Goal: Transaction & Acquisition: Purchase product/service

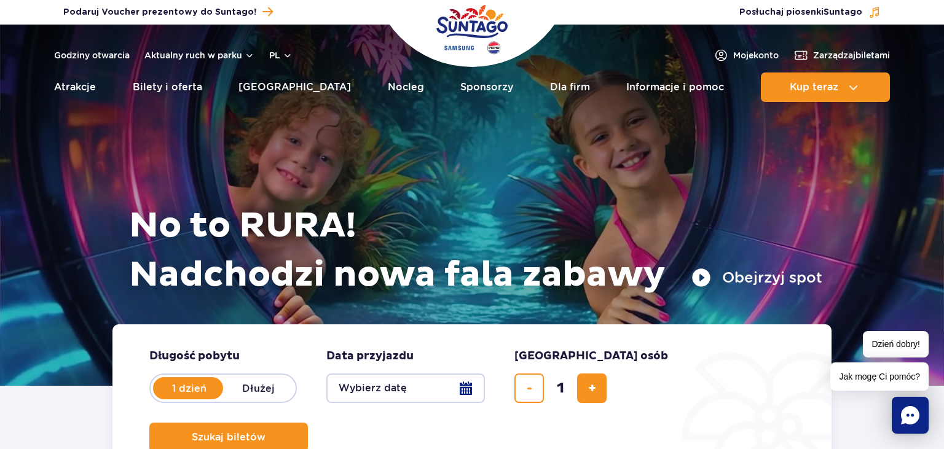
click at [407, 390] on button "Wybierz datę" at bounding box center [405, 389] width 159 height 30
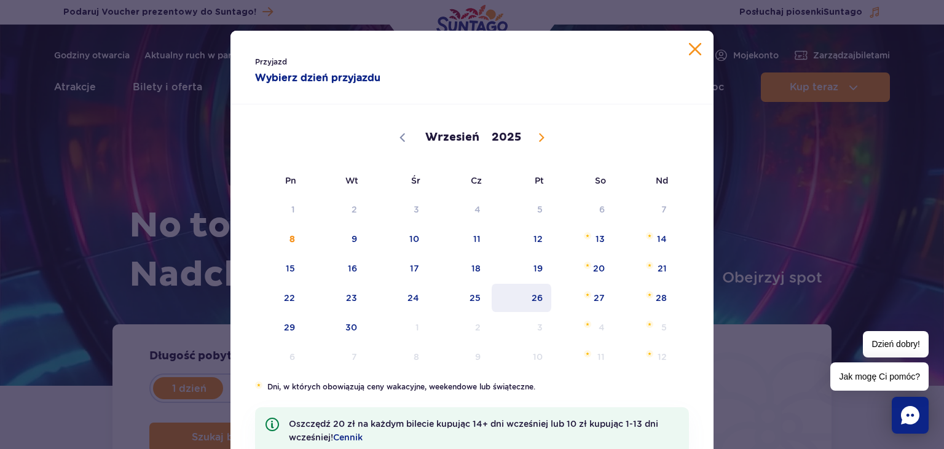
click at [537, 306] on span "26" at bounding box center [522, 298] width 62 height 28
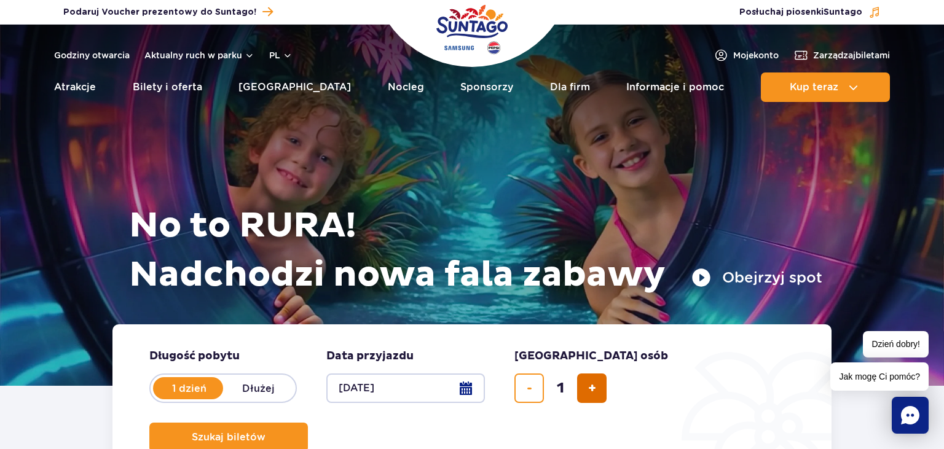
click at [581, 388] on button "dodaj bilet" at bounding box center [592, 389] width 30 height 30
type input "2"
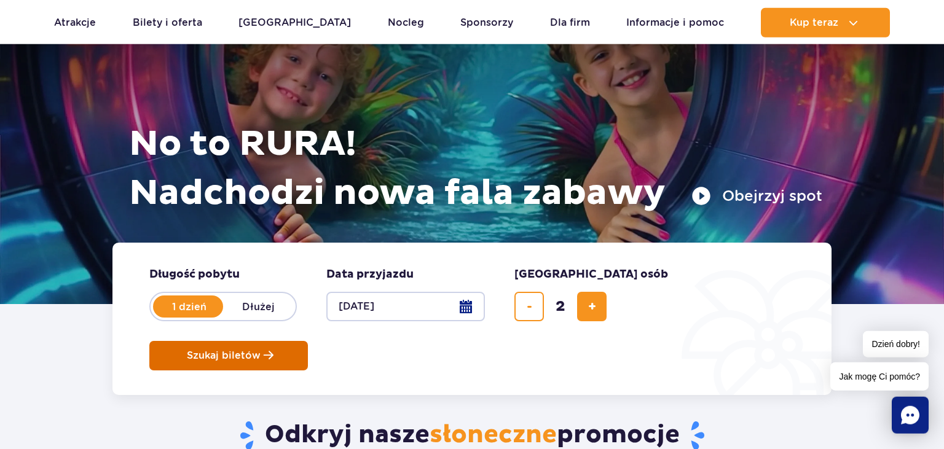
scroll to position [65, 0]
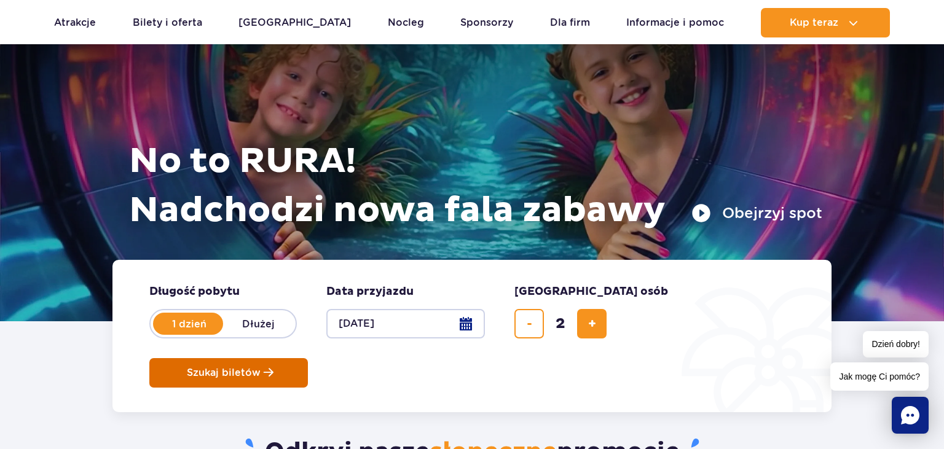
click at [261, 368] on span "Szukaj biletów" at bounding box center [224, 373] width 74 height 11
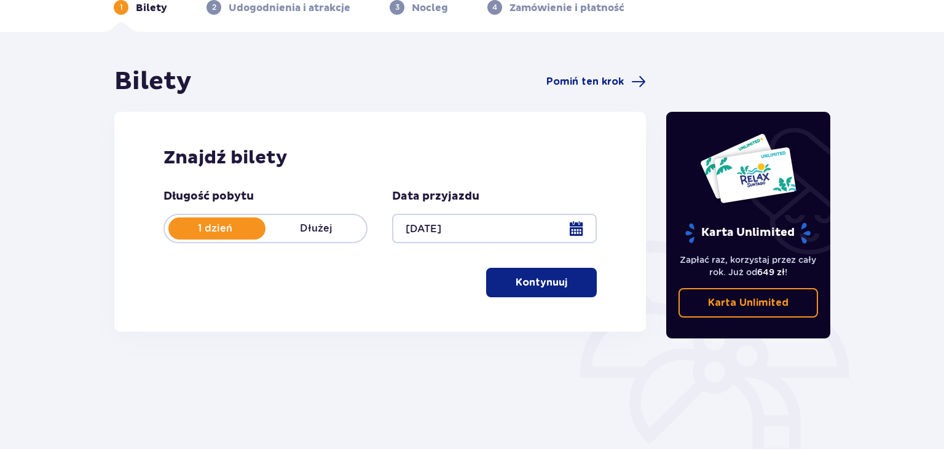
scroll to position [97, 0]
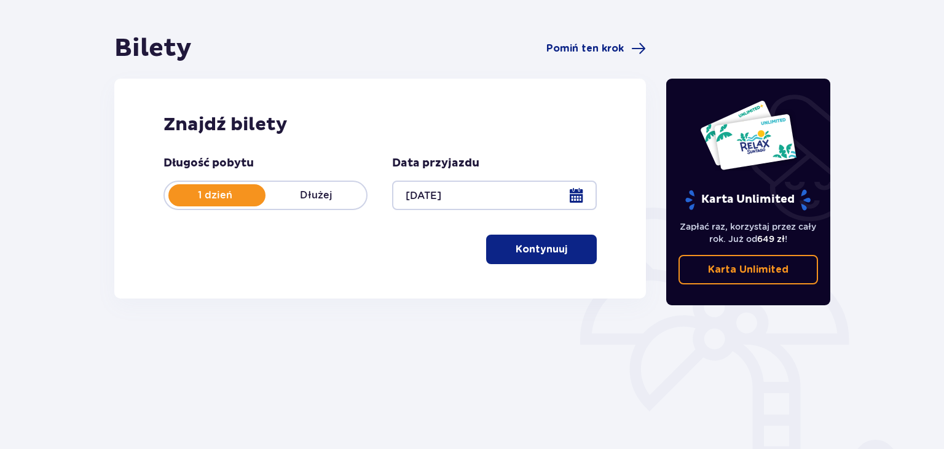
click at [539, 242] on button "Kontynuuj" at bounding box center [541, 250] width 111 height 30
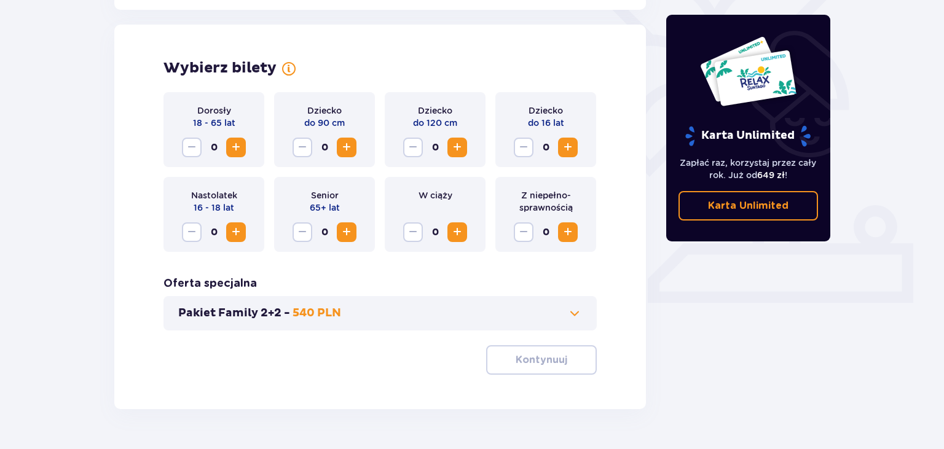
scroll to position [342, 0]
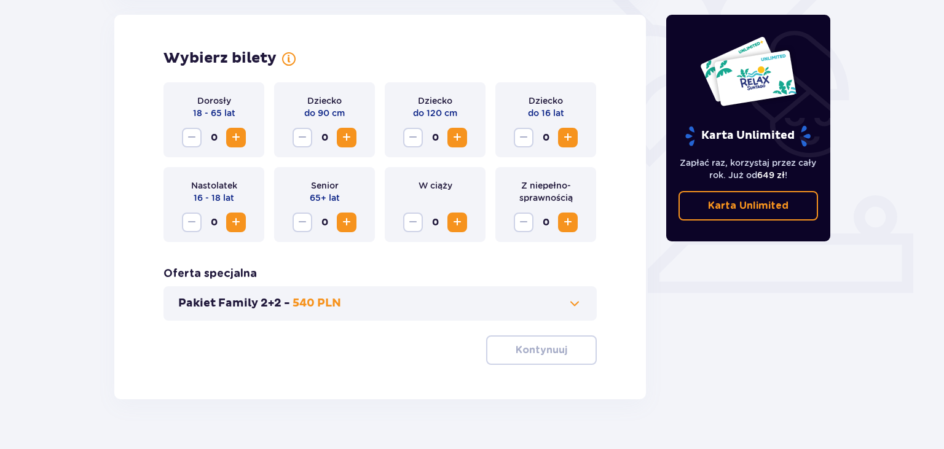
click at [240, 143] on span "Increase" at bounding box center [236, 137] width 15 height 15
click at [515, 367] on div "Wybierz bilety Dorosły 18 - 65 lat 2 Dziecko do 90 cm 0 Dziecko do 120 cm 0 Dzi…" at bounding box center [380, 207] width 532 height 385
click at [518, 353] on p "Kontynuuj" at bounding box center [542, 351] width 52 height 14
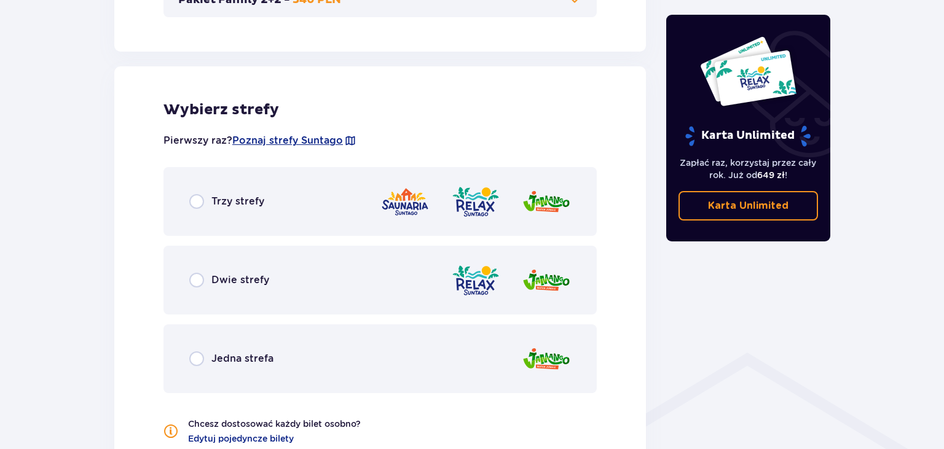
scroll to position [682, 0]
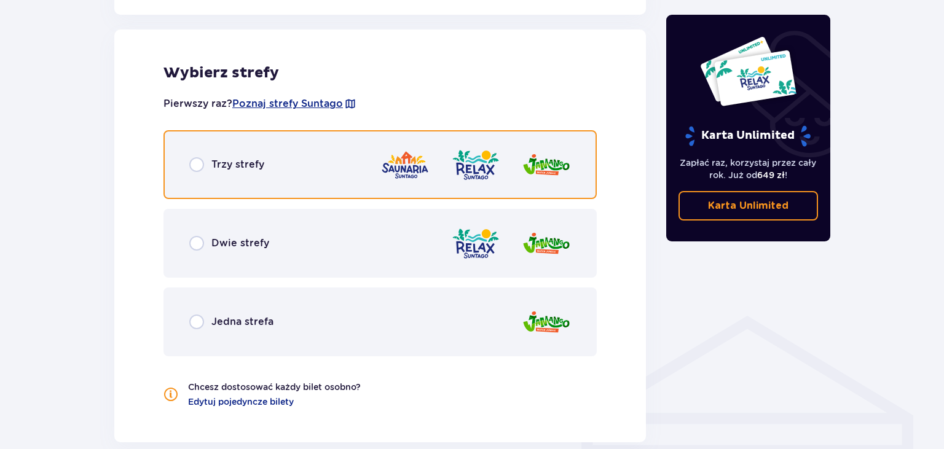
click at [192, 166] on input "radio" at bounding box center [196, 164] width 15 height 15
radio input "true"
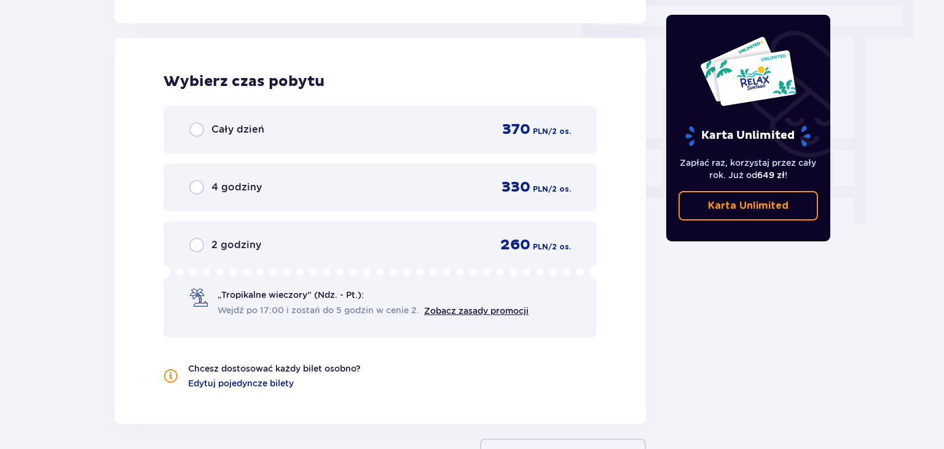
scroll to position [1110, 0]
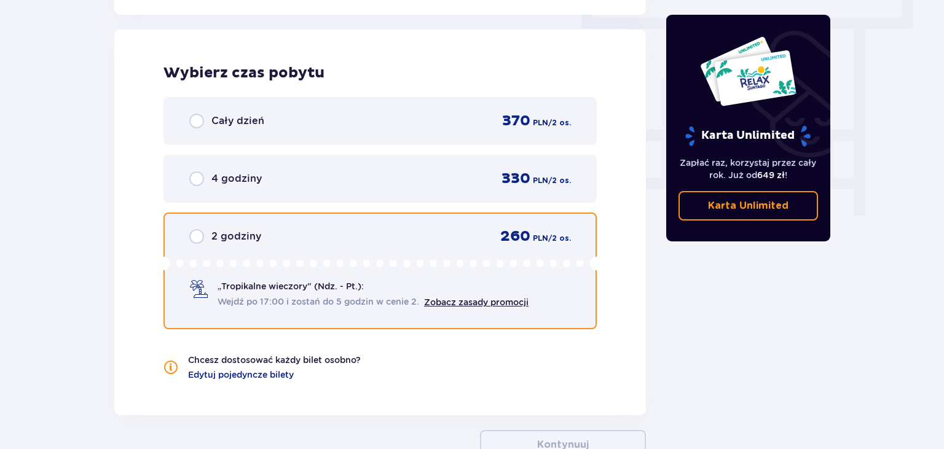
click at [193, 235] on input "radio" at bounding box center [196, 236] width 15 height 15
radio input "true"
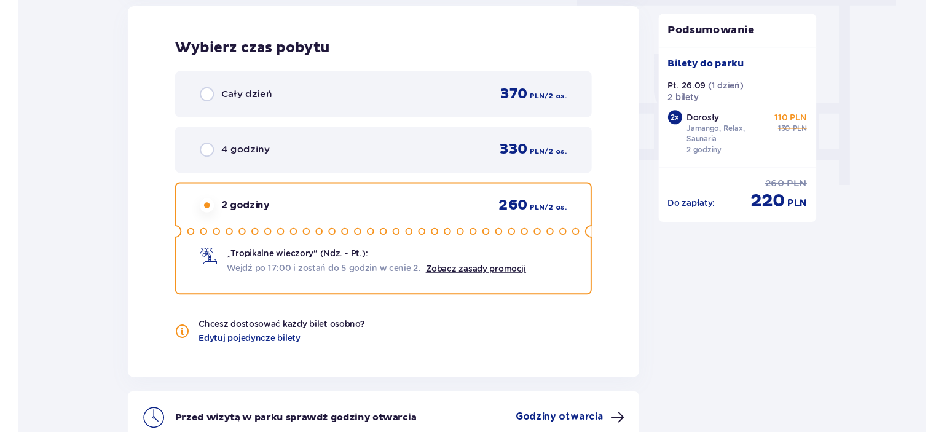
scroll to position [1252, 0]
